Goal: Information Seeking & Learning: Compare options

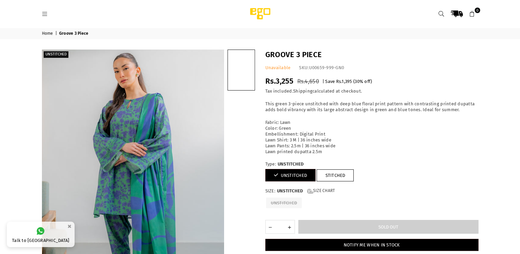
scroll to position [34, 0]
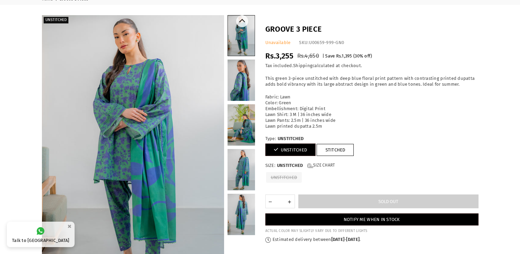
click at [235, 80] on link at bounding box center [242, 80] width 28 height 41
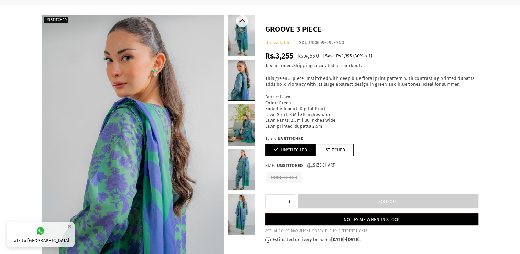
click at [249, 129] on link at bounding box center [242, 124] width 28 height 41
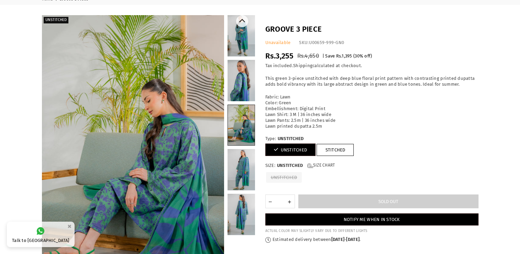
click at [239, 156] on link at bounding box center [242, 169] width 28 height 41
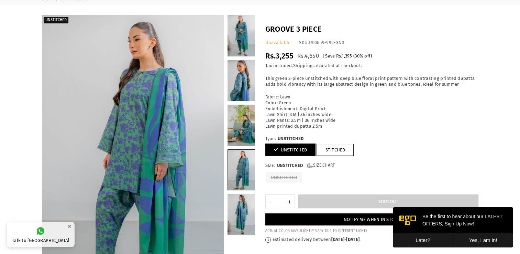
scroll to position [0, 0]
click at [234, 169] on link at bounding box center [241, 170] width 27 height 40
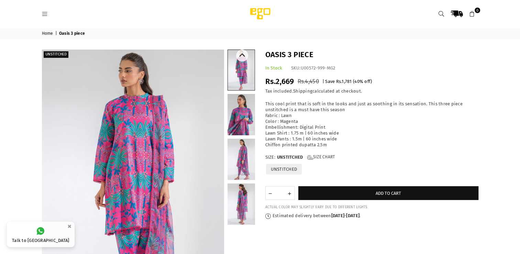
click at [233, 114] on link at bounding box center [242, 114] width 28 height 41
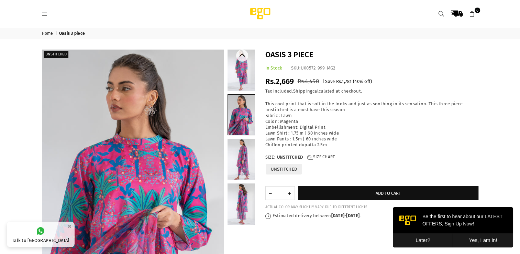
click at [239, 148] on link at bounding box center [242, 159] width 28 height 41
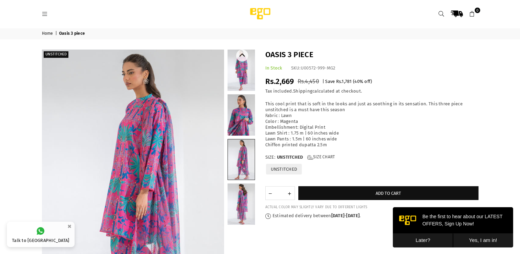
click at [241, 195] on link at bounding box center [242, 203] width 28 height 41
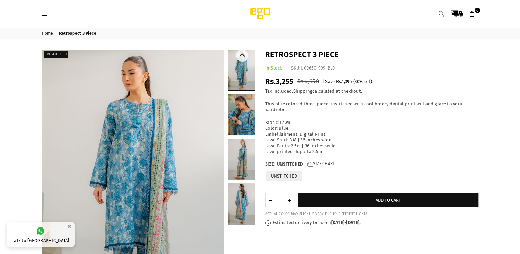
click at [252, 105] on link at bounding box center [242, 114] width 28 height 41
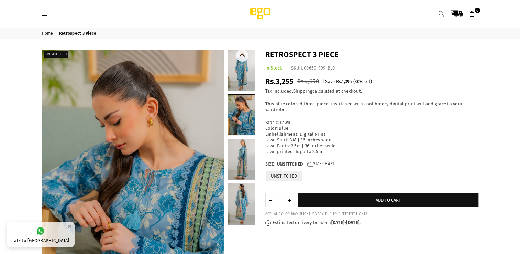
click at [243, 151] on link at bounding box center [242, 159] width 28 height 41
